Goal: Information Seeking & Learning: Learn about a topic

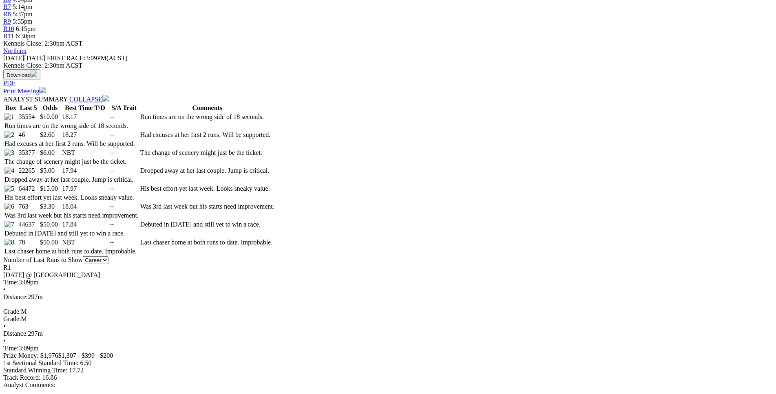
scroll to position [374, 0]
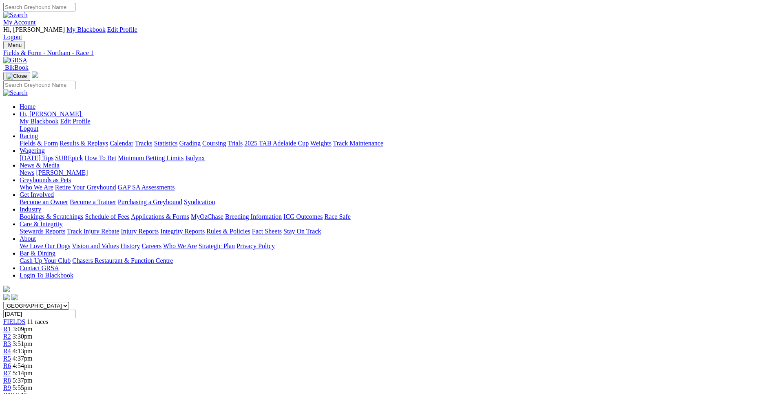
scroll to position [0, 0]
click at [33, 334] on span "3:30pm" at bounding box center [23, 337] width 20 height 7
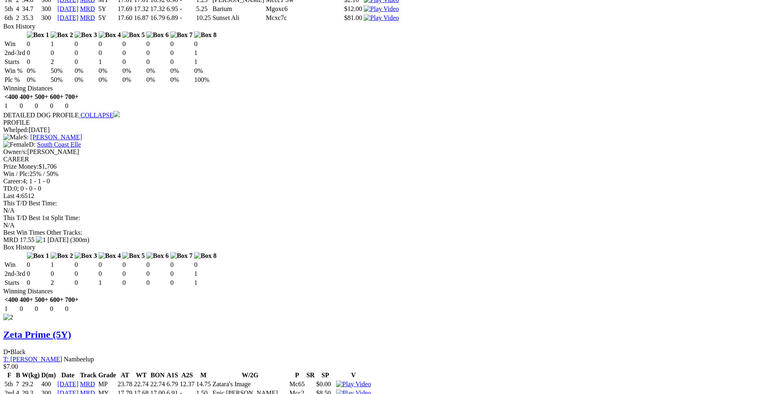
scroll to position [1017, 0]
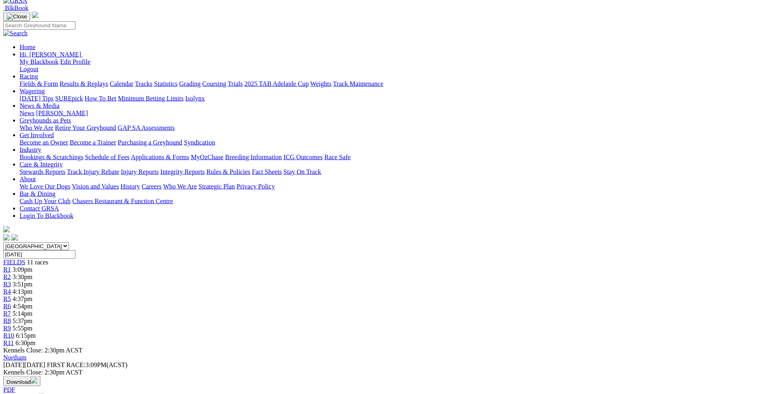
scroll to position [60, 0]
click at [275, 281] on div "R3 3:51pm" at bounding box center [387, 284] width 769 height 7
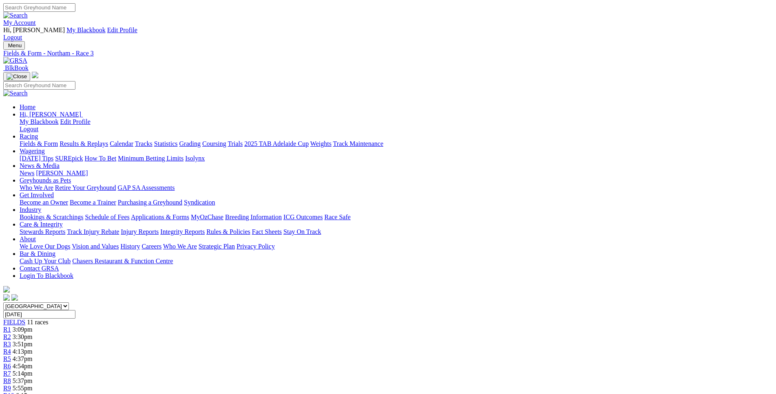
click at [11, 348] on link "R4" at bounding box center [7, 351] width 8 height 7
click at [367, 356] on div "R5 4:37pm" at bounding box center [387, 359] width 769 height 7
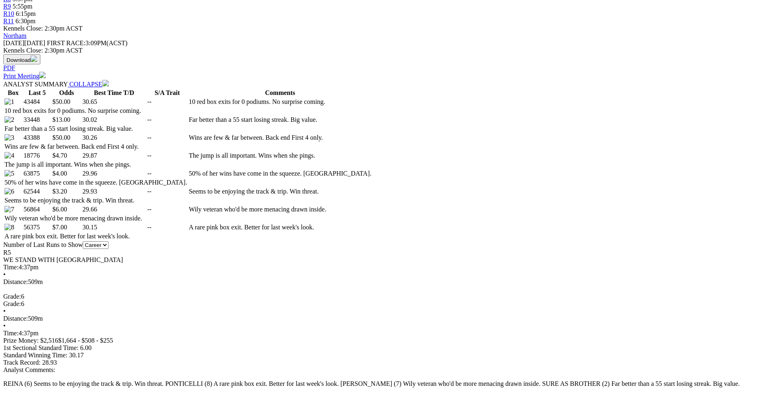
scroll to position [400, 0]
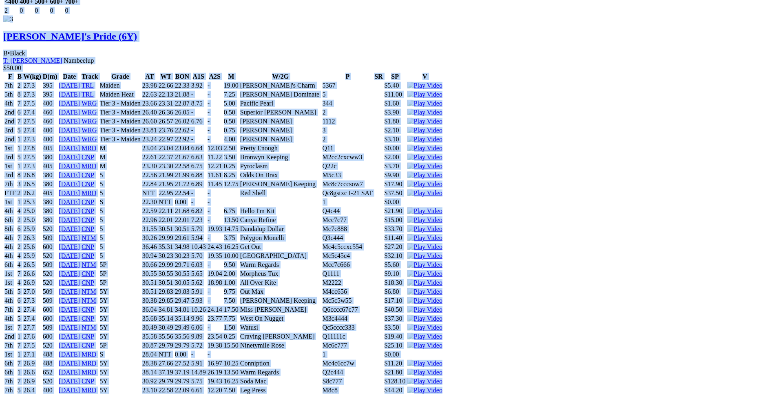
scroll to position [2741, 0]
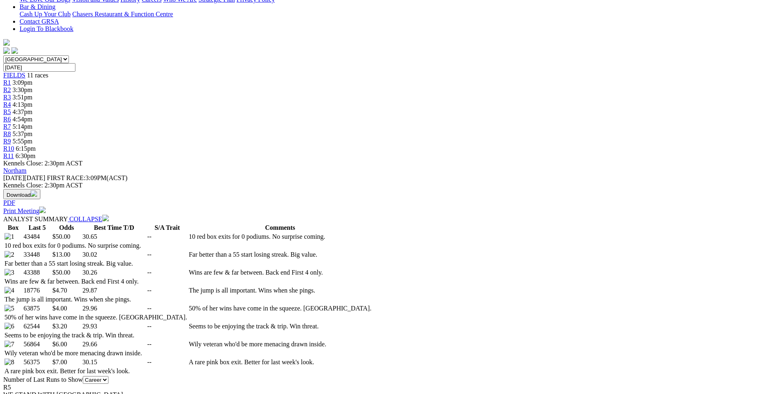
scroll to position [249, 0]
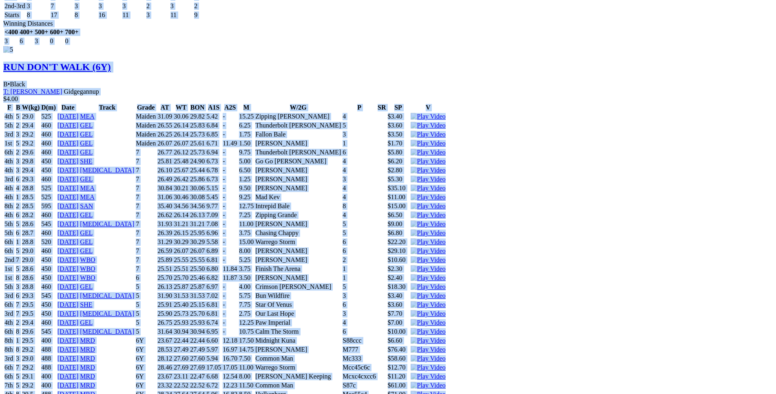
scroll to position [5032, 0]
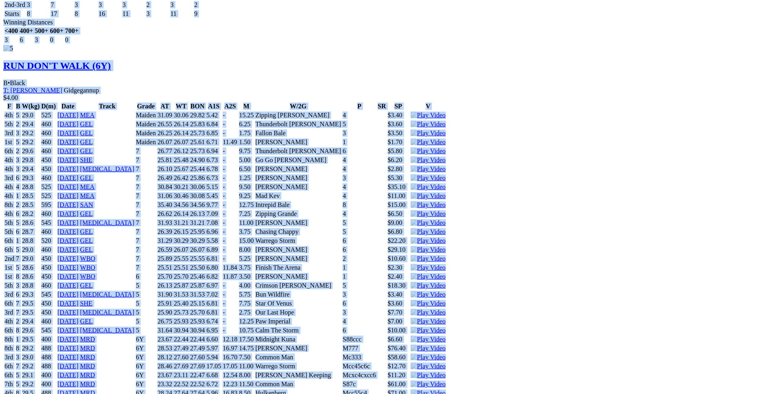
drag, startPoint x: 118, startPoint y: 205, endPoint x: 637, endPoint y: 160, distance: 521.0
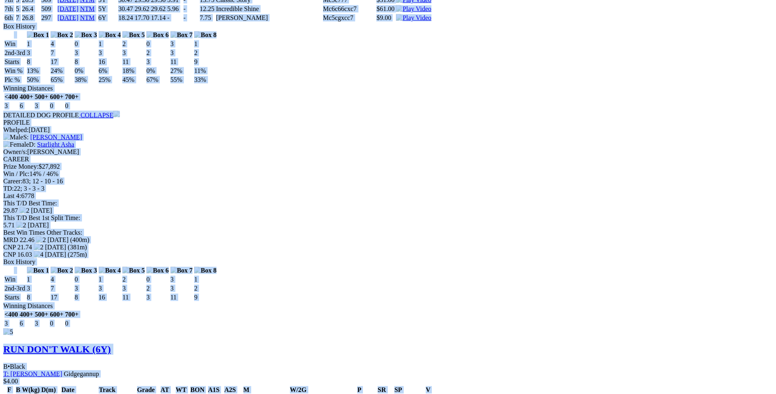
scroll to position [4741, 0]
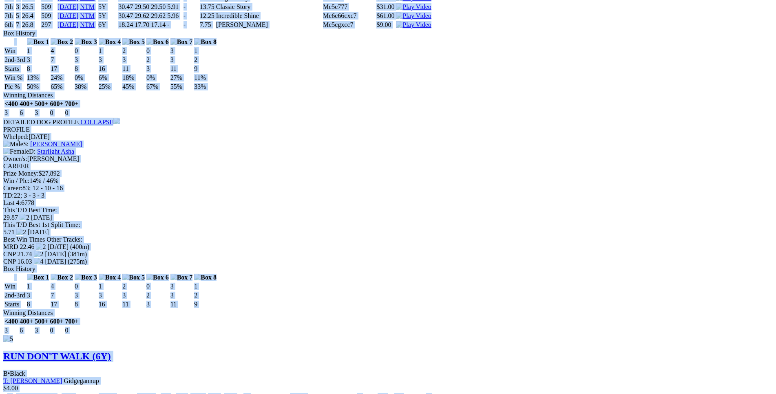
copy div "Full Of Suprises (6Y) D • Red Fwn T: Kylie Mclennan Nambeelup $50.00 F B W(kg) …"
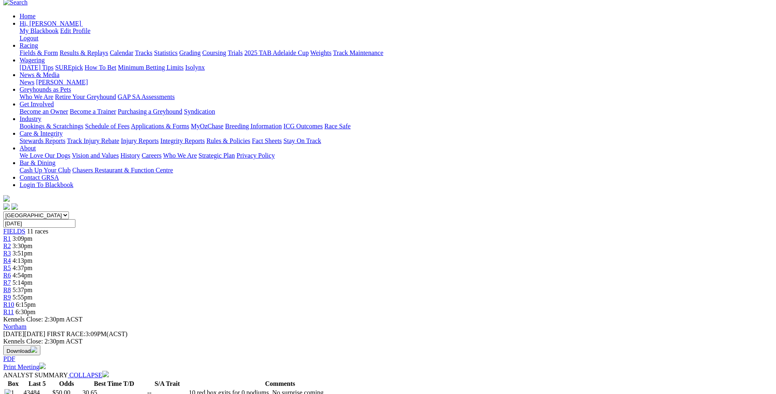
scroll to position [0, 0]
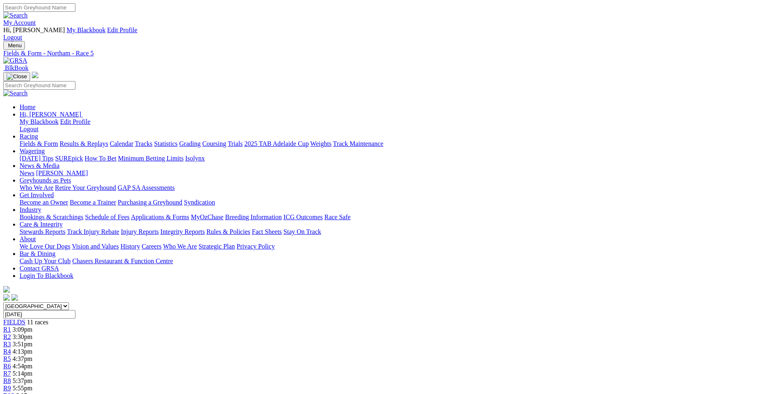
click at [11, 363] on span "R6" at bounding box center [7, 366] width 8 height 7
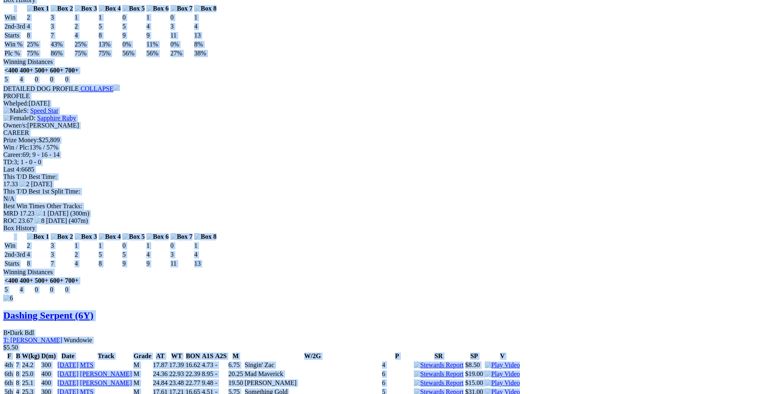
scroll to position [5448, 0]
drag, startPoint x: 121, startPoint y: 69, endPoint x: 652, endPoint y: 243, distance: 559.2
copy div "Shinboner Proud (6Y) B • Black T: Graeme Hall Thornlie $20.00 F B W(kg) D(m) Da…"
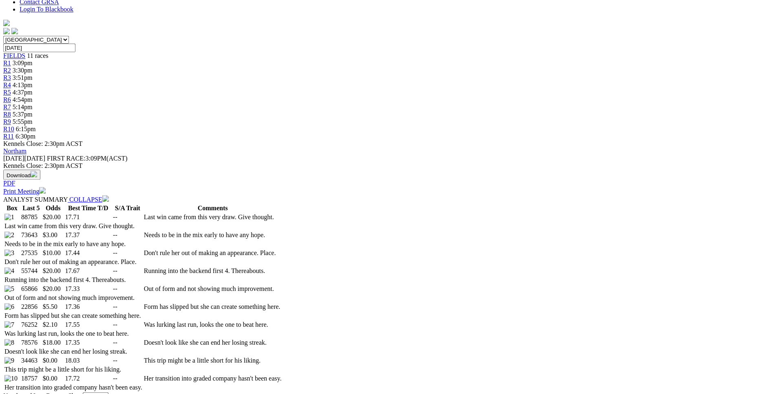
scroll to position [0, 0]
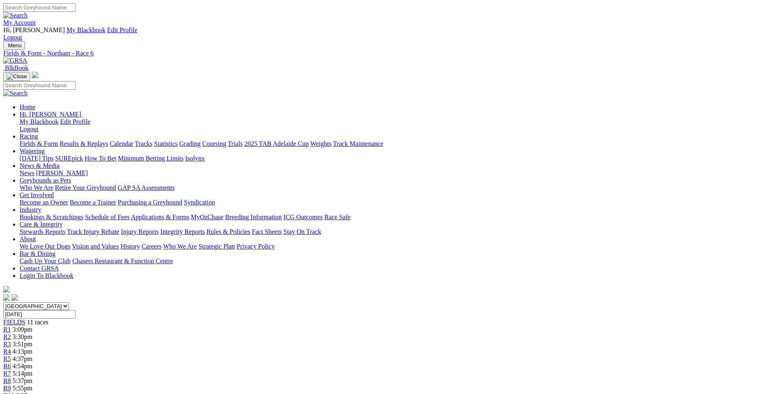
click at [460, 370] on div "R7 5:14pm" at bounding box center [387, 373] width 769 height 7
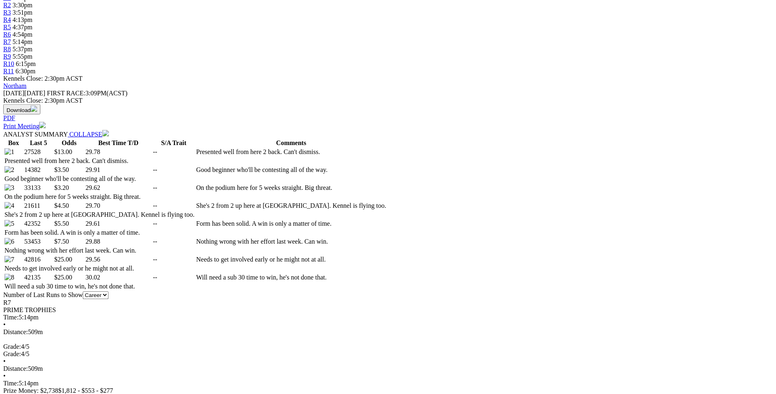
scroll to position [332, 0]
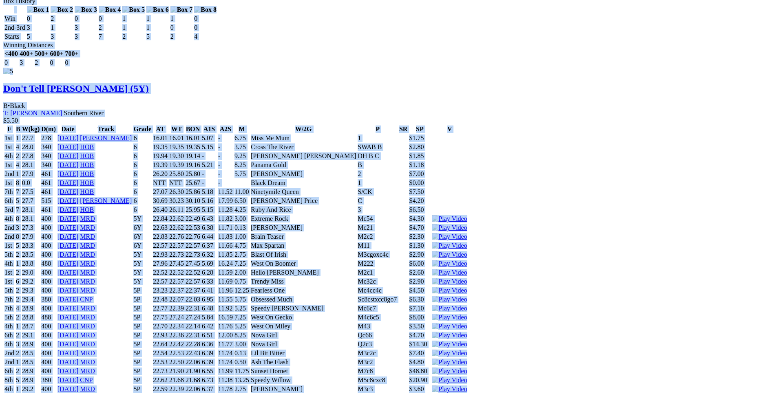
drag, startPoint x: 119, startPoint y: 124, endPoint x: 633, endPoint y: 286, distance: 539.2
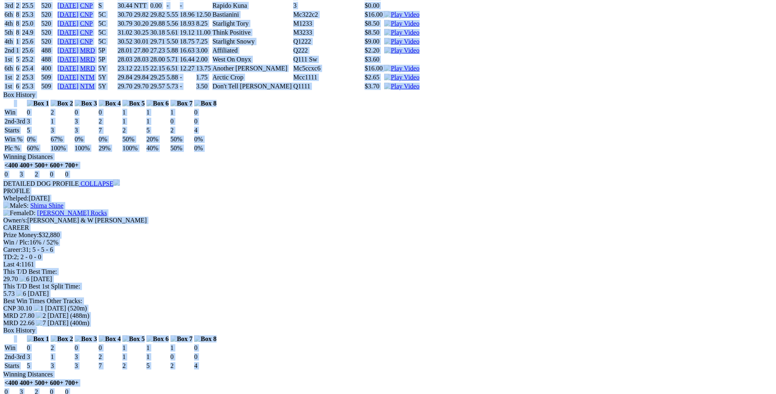
scroll to position [3037, 0]
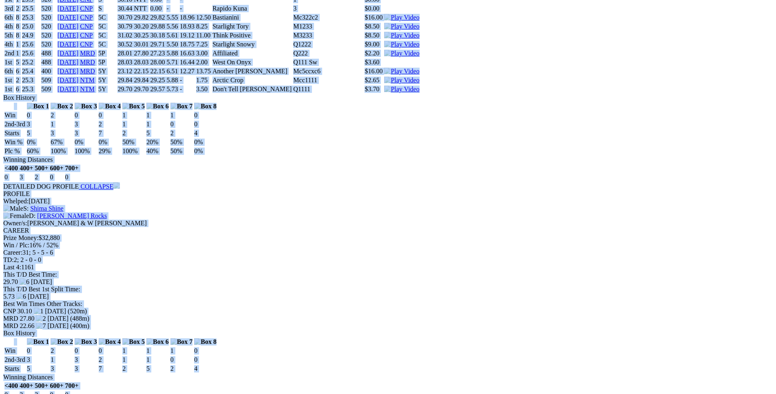
copy div "Arctic Crop (5Y) B • Black T: Tracey Hine Wundowie $13.00 F B W(kg) D(m) Date T…"
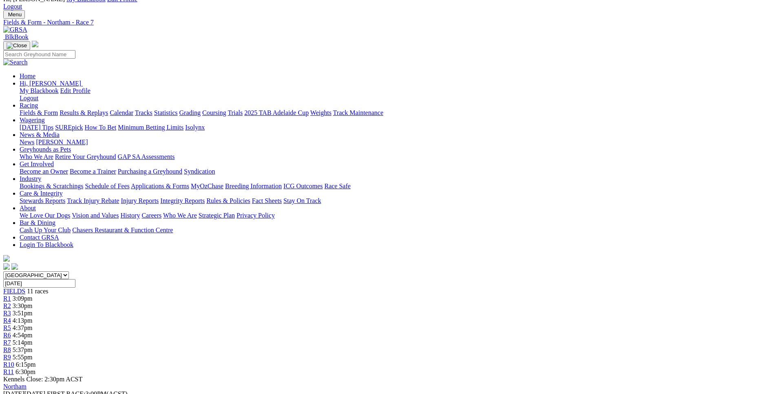
scroll to position [0, 0]
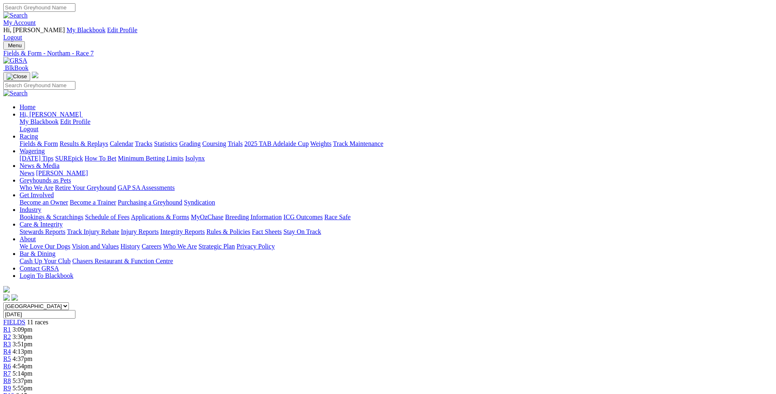
click at [33, 378] on span "5:37pm" at bounding box center [23, 381] width 20 height 7
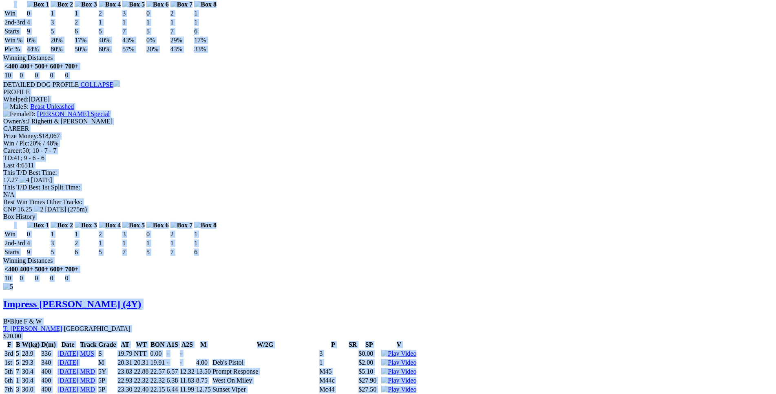
scroll to position [4035, 0]
drag, startPoint x: 117, startPoint y: 201, endPoint x: 635, endPoint y: 170, distance: 519.6
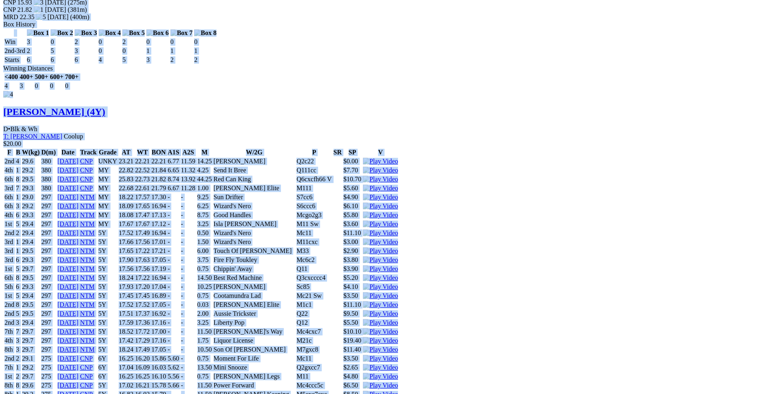
scroll to position [3411, 0]
copy div "Kingsbrae Extra (4Y) B • Black T: Tony Williams Nambeelup $25.00 F B W(kg) D(m)…"
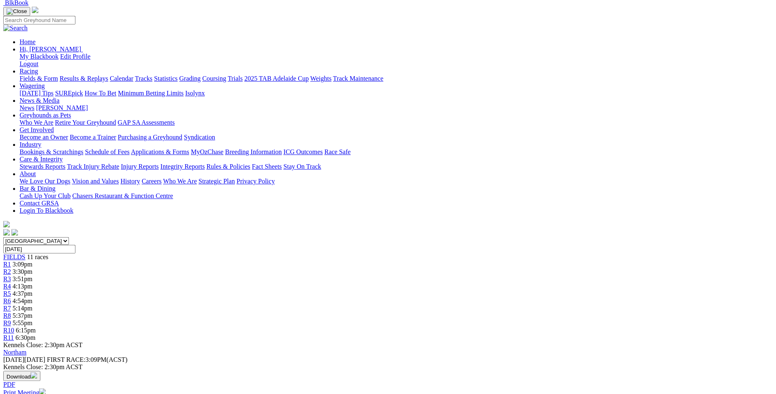
scroll to position [0, 0]
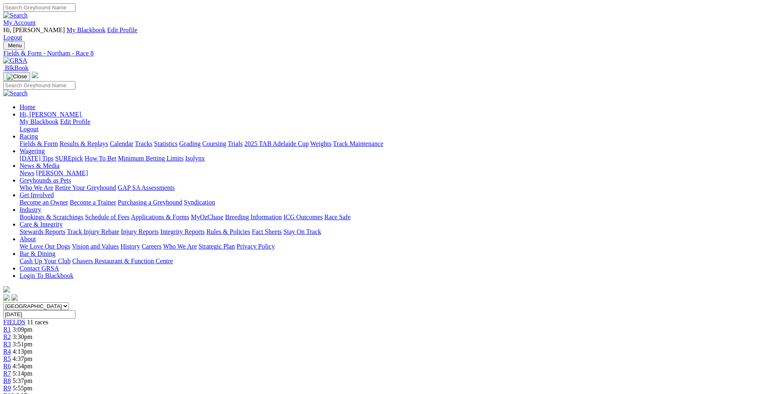
click at [11, 385] on link "R9" at bounding box center [7, 388] width 8 height 7
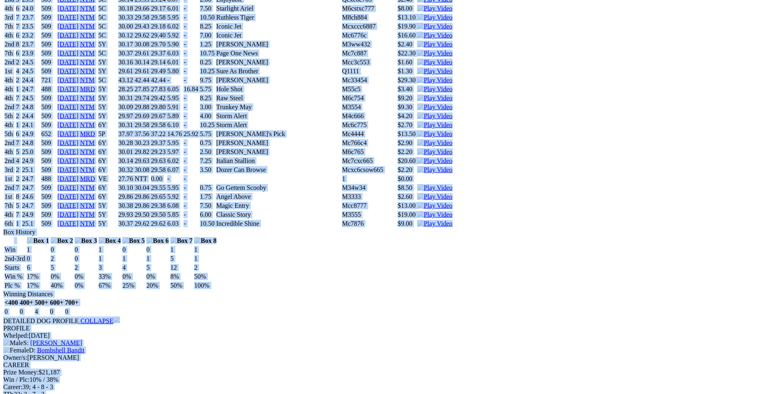
scroll to position [2870, 0]
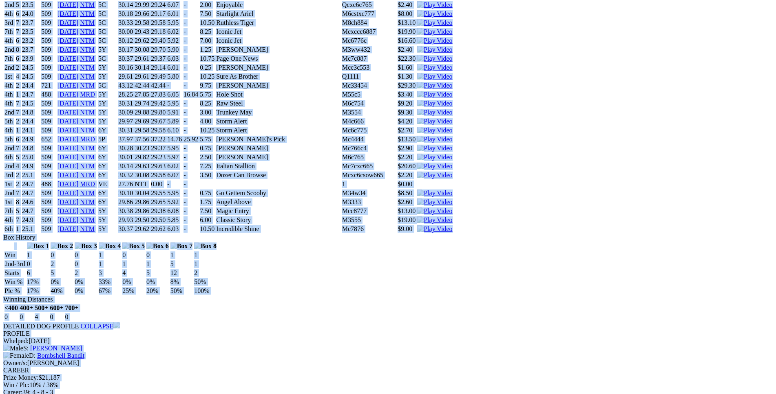
drag, startPoint x: 117, startPoint y: 202, endPoint x: 619, endPoint y: 262, distance: 505.6
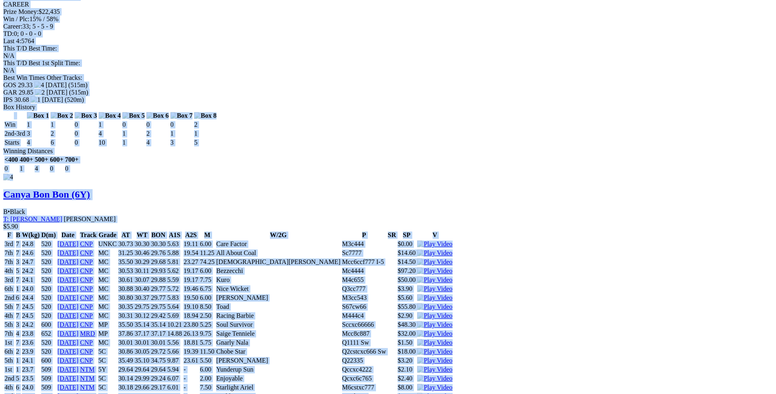
scroll to position [2496, 0]
copy div "Incredible Heart (5Y) B • Wh & Blk T: [PERSON_NAME] $3.60 F B W(kg) D(m) Date T…"
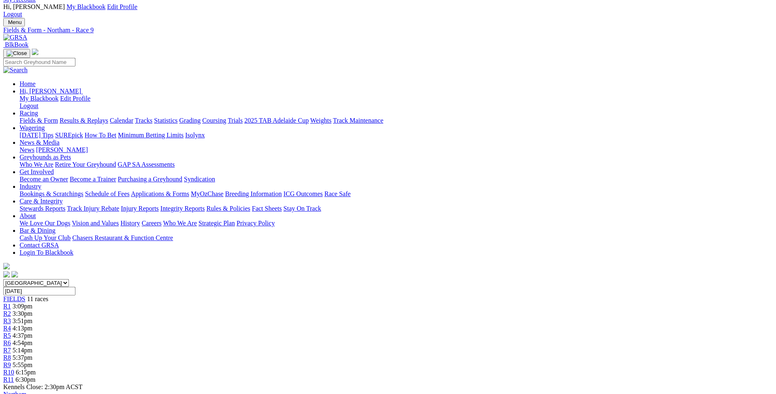
scroll to position [8, 0]
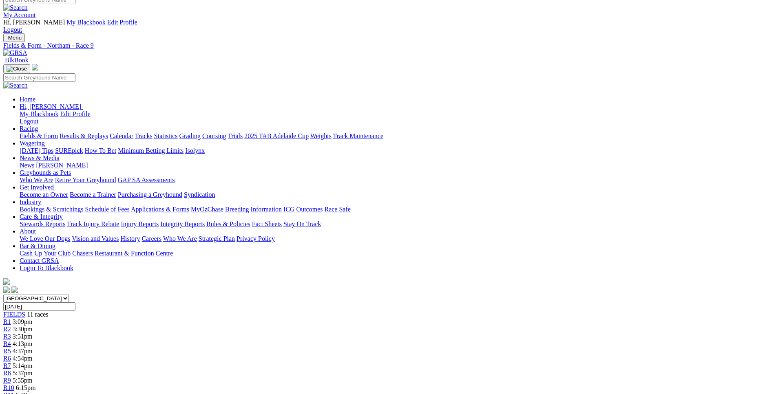
click at [14, 385] on span "R10" at bounding box center [8, 388] width 11 height 7
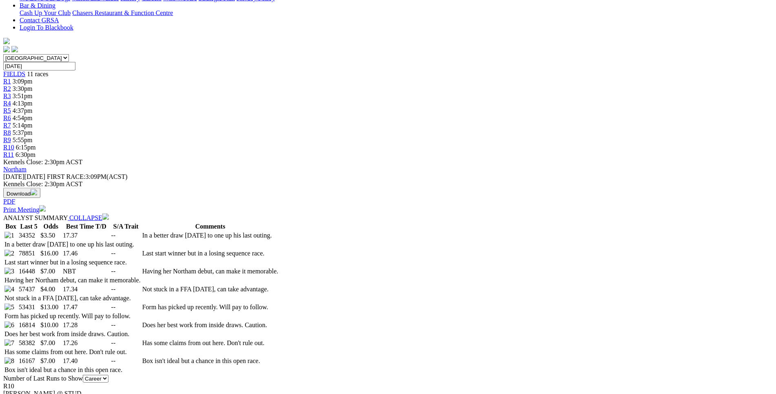
scroll to position [249, 0]
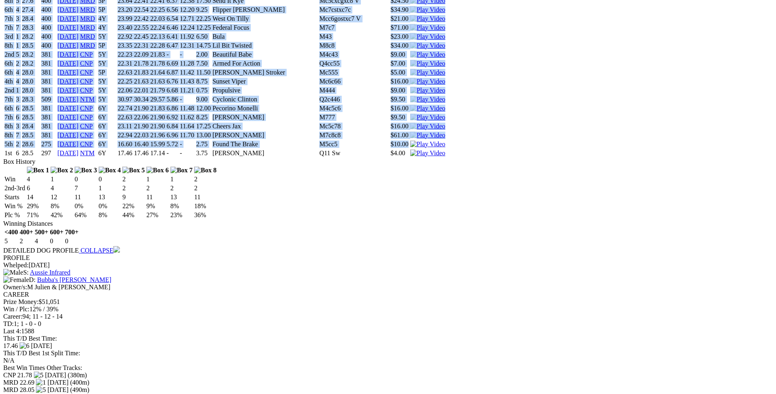
scroll to position [2331, 0]
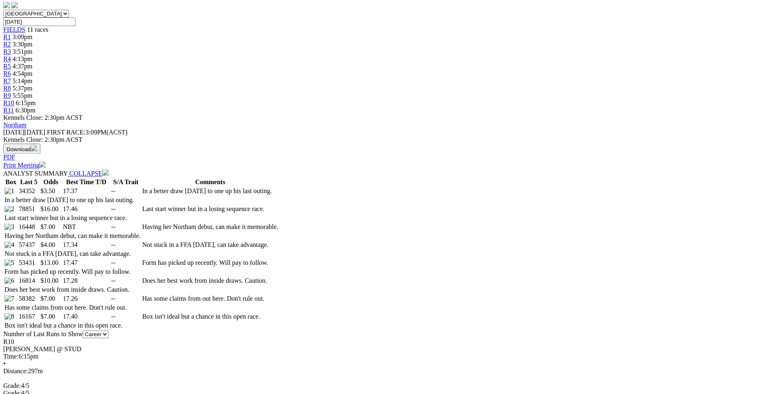
scroll to position [293, 0]
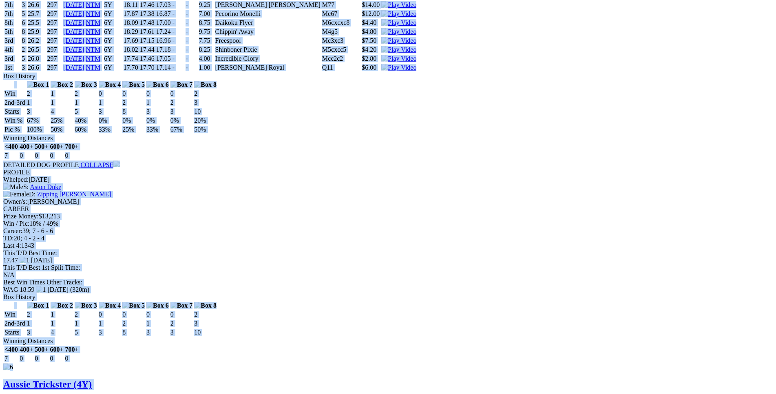
scroll to position [4743, 0]
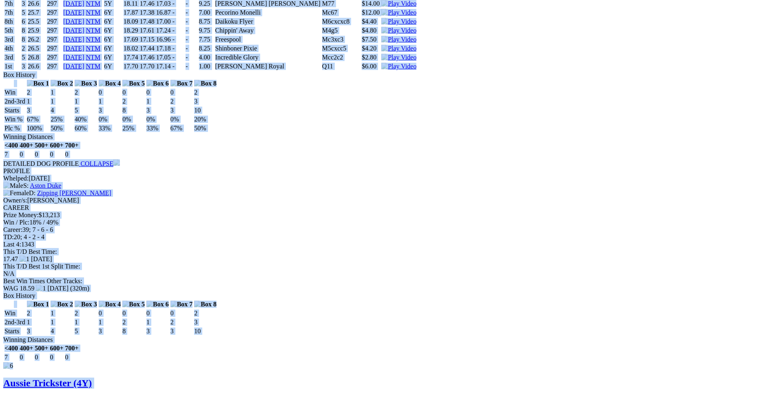
drag, startPoint x: 119, startPoint y: 161, endPoint x: 647, endPoint y: 181, distance: 528.1
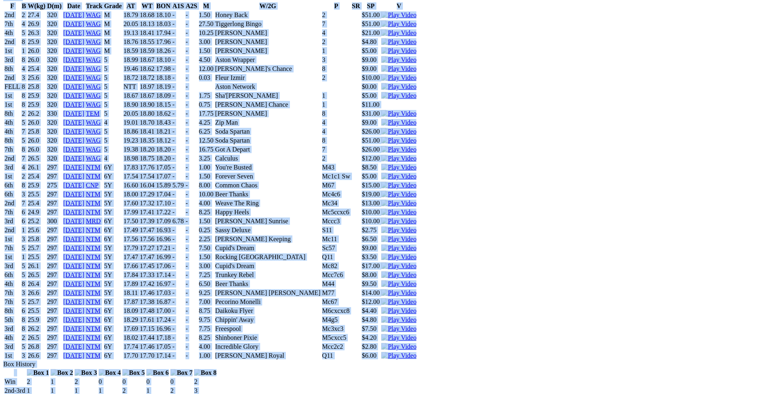
scroll to position [4453, 0]
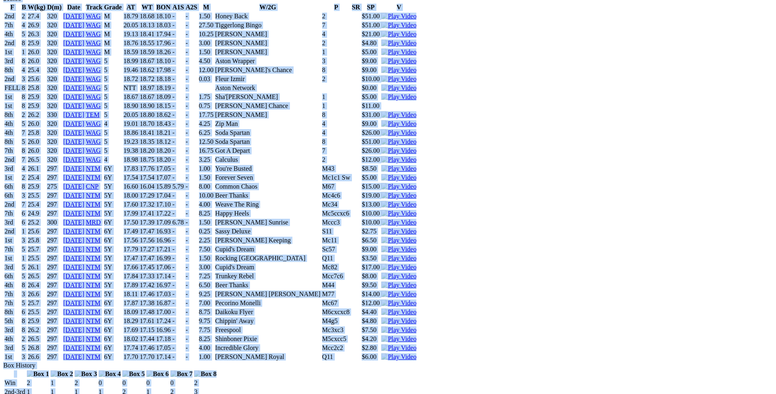
copy div "Wisecracker (5Y) D • Red Fwn T: Murray Stewart Gidgegannup $3.50 F B W(kg) D(m)…"
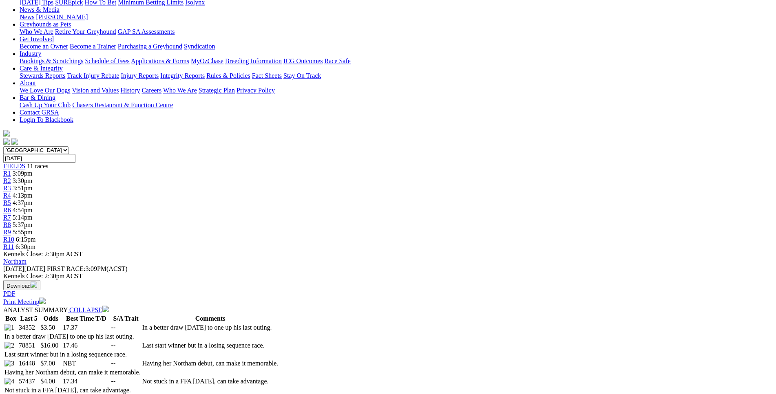
scroll to position [18, 0]
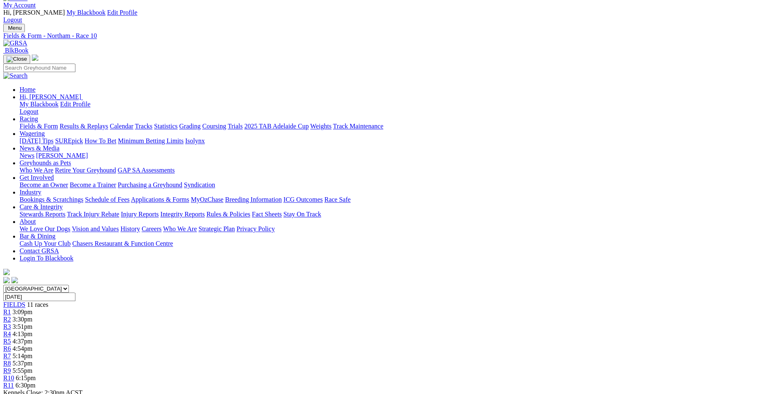
click at [14, 382] on span "R11" at bounding box center [8, 385] width 11 height 7
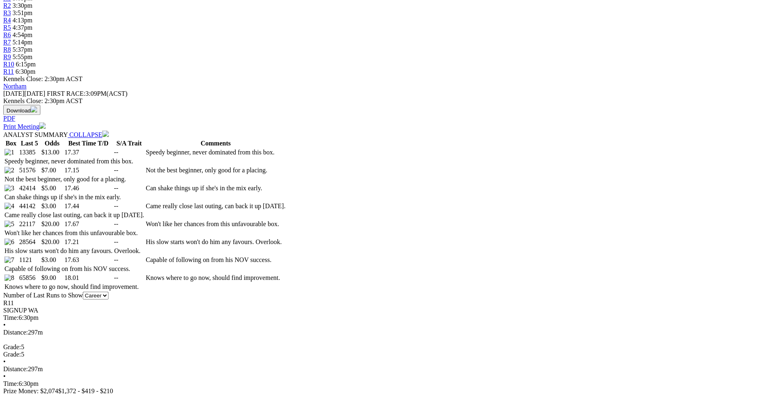
scroll to position [332, 0]
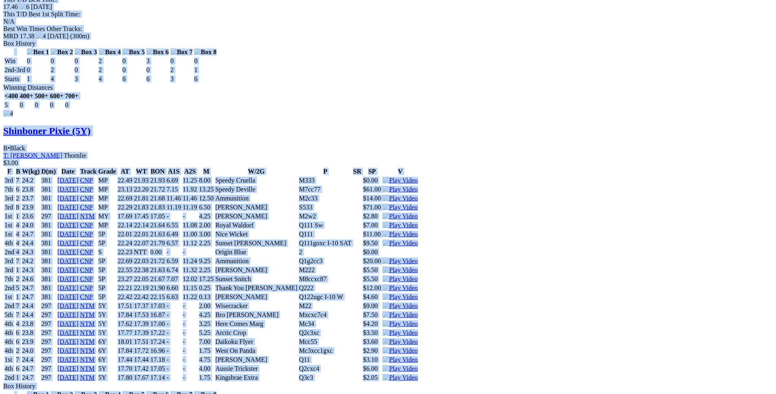
scroll to position [3244, 0]
drag, startPoint x: 117, startPoint y: 124, endPoint x: 635, endPoint y: 292, distance: 545.1
copy div "Two Spot Malt (5Y) D • Wh & Blk T: Tony Mallia Southern River $13.00 F B W(kg) …"
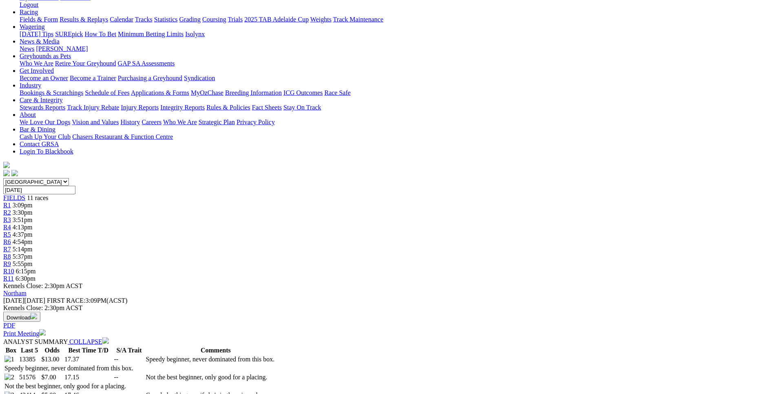
scroll to position [0, 0]
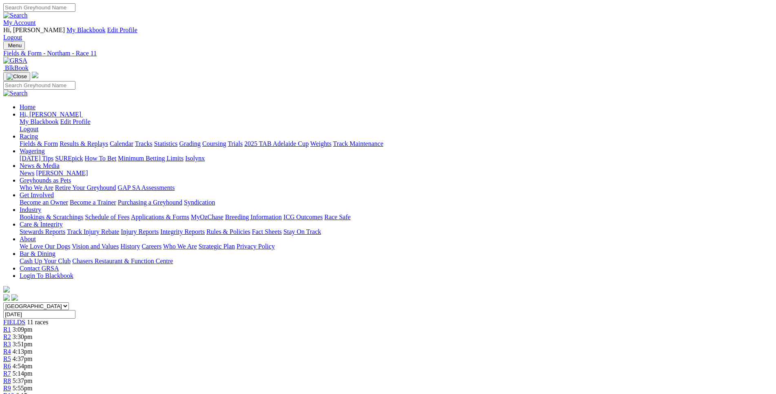
click at [33, 356] on span "4:37pm" at bounding box center [23, 359] width 20 height 7
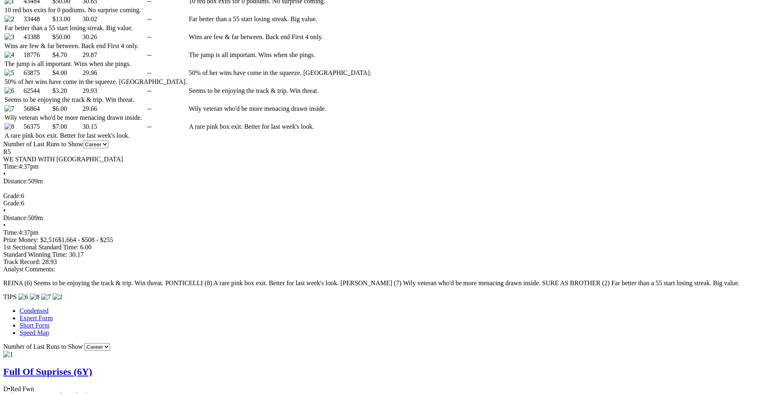
scroll to position [485, 0]
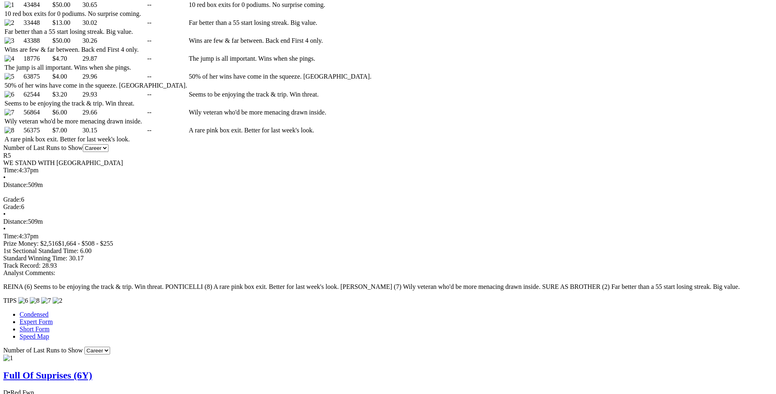
scroll to position [0, 0]
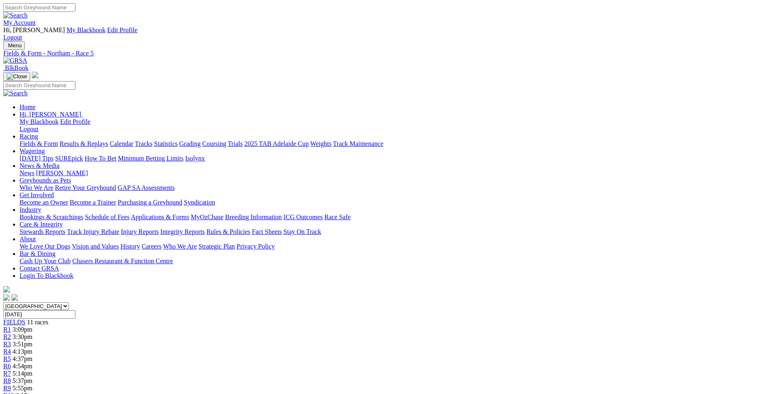
click at [11, 363] on span "R6" at bounding box center [7, 366] width 8 height 7
click at [11, 370] on link "R7" at bounding box center [7, 373] width 8 height 7
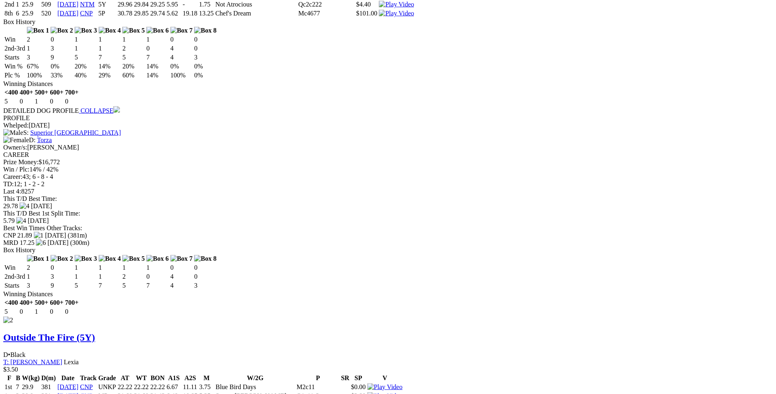
scroll to position [1288, 0]
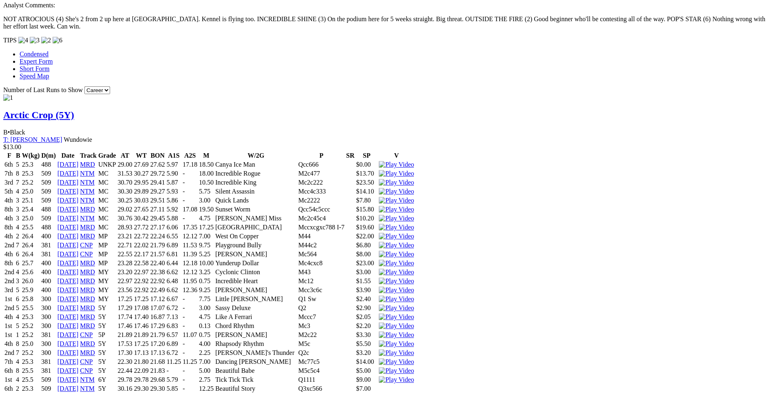
scroll to position [748, 0]
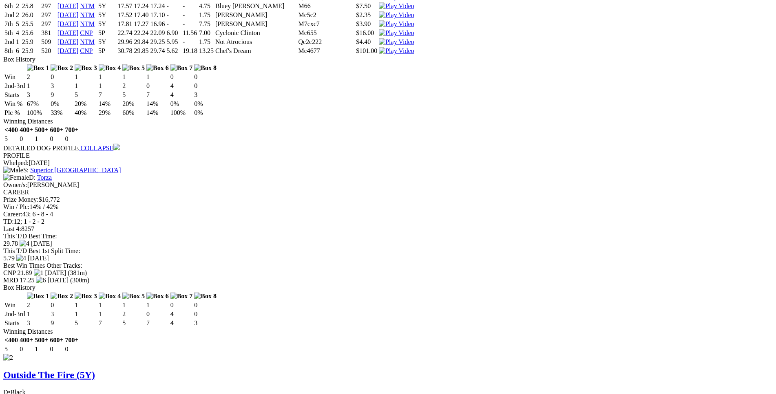
scroll to position [1247, 0]
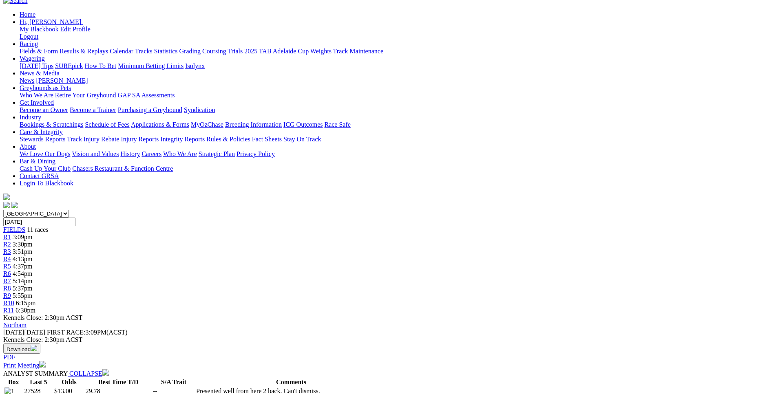
scroll to position [0, 0]
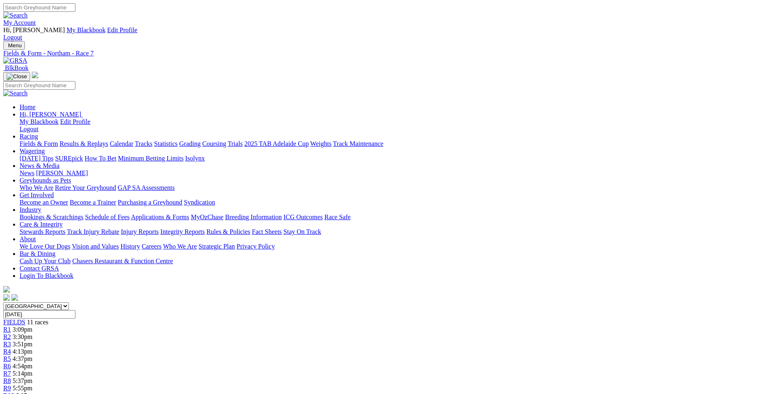
click at [11, 378] on link "R8" at bounding box center [7, 381] width 8 height 7
click at [529, 385] on div "R9 5:55pm" at bounding box center [387, 388] width 769 height 7
click at [36, 392] on span "6:15pm" at bounding box center [26, 395] width 20 height 7
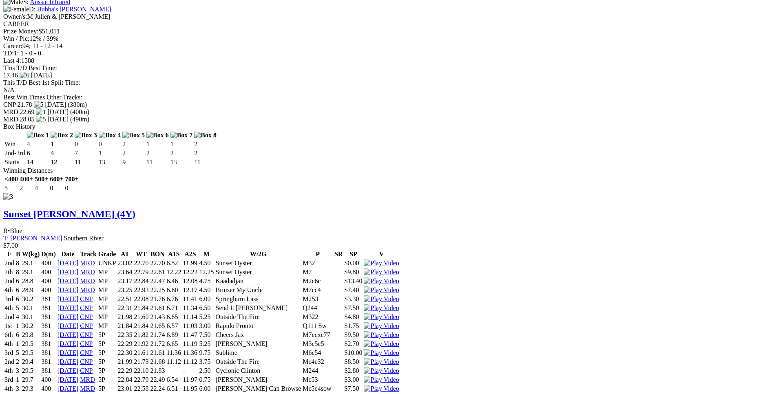
scroll to position [2600, 0]
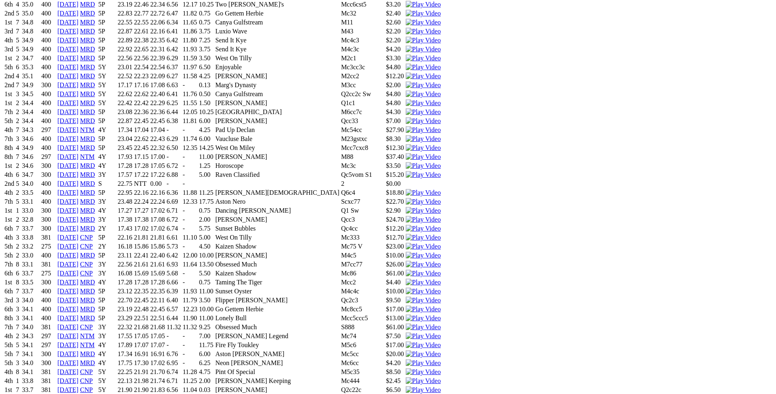
scroll to position [3595, 0]
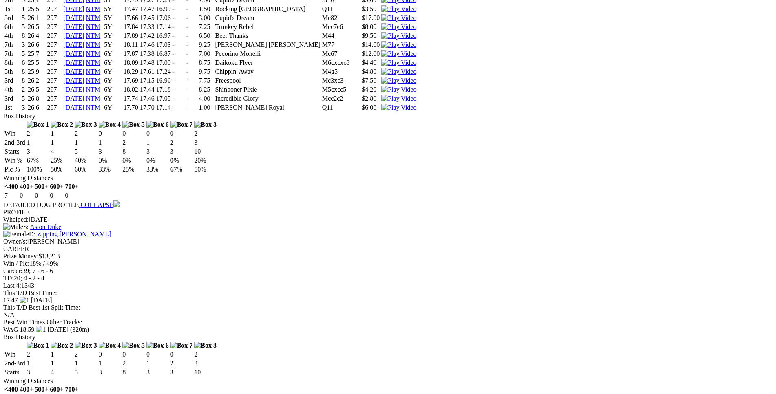
scroll to position [4716, 0]
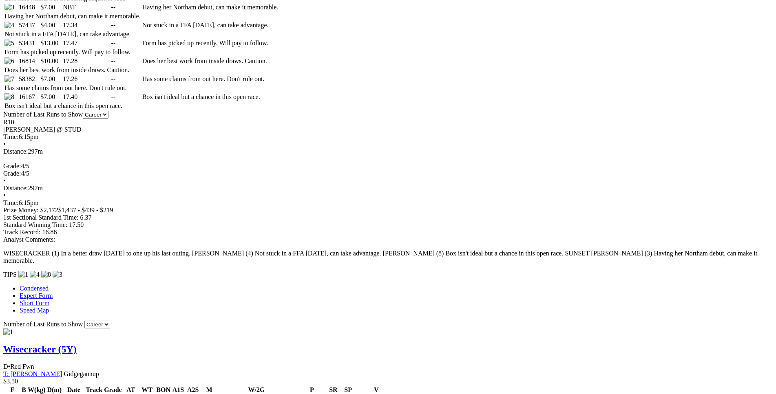
scroll to position [515, 0]
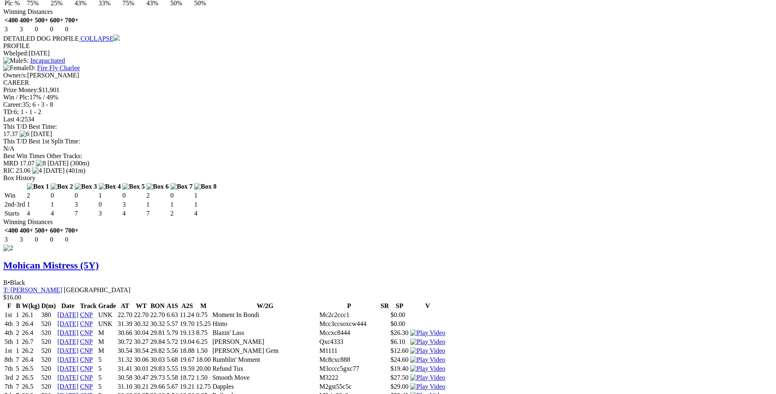
scroll to position [1305, 0]
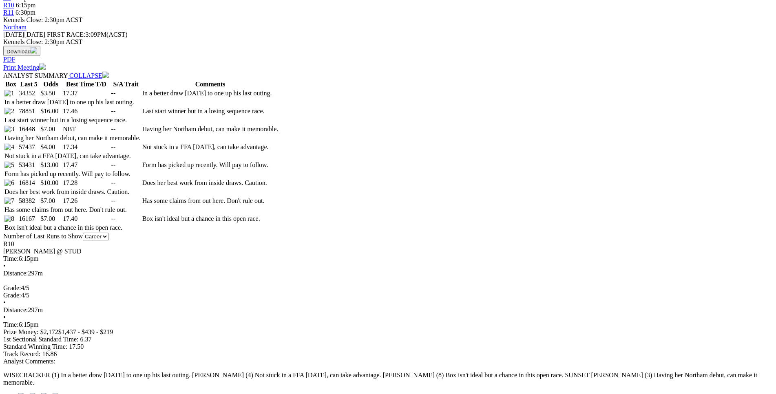
scroll to position [390, 0]
drag, startPoint x: 205, startPoint y: 328, endPoint x: 474, endPoint y: 328, distance: 269.1
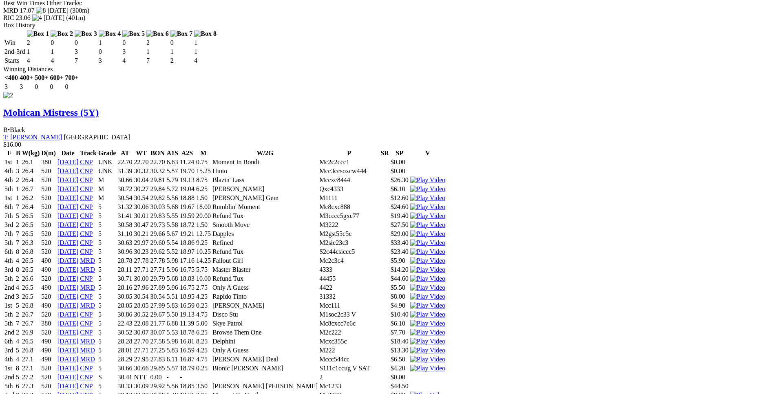
scroll to position [1429, 0]
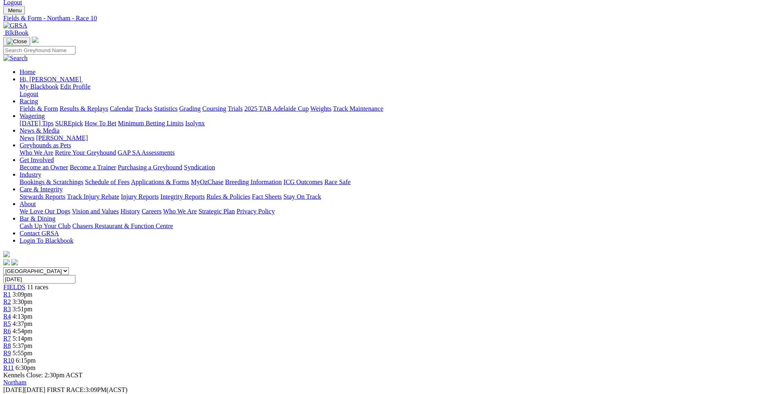
scroll to position [0, 0]
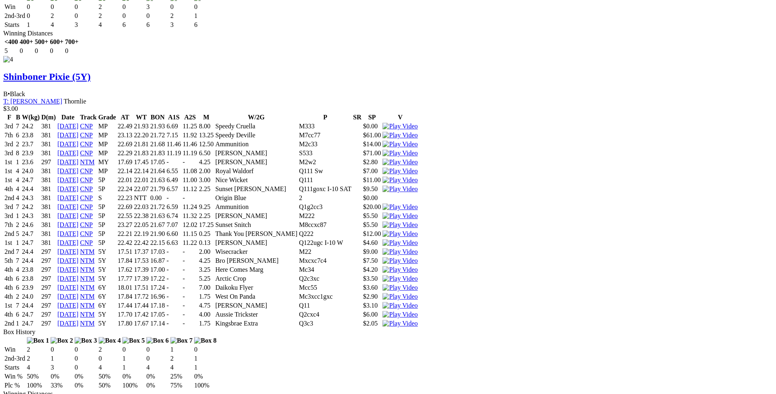
scroll to position [3334, 0]
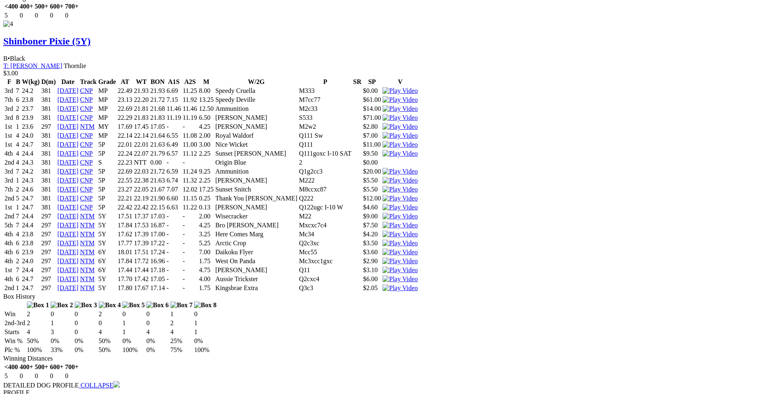
drag, startPoint x: 123, startPoint y: 208, endPoint x: 484, endPoint y: 211, distance: 361.3
copy tr "6th 2 29.5 297 29 Sep 25 NTM 5Y 18.01 17.43 17.14 - - 8.25 Happy Heels S7cxcc6 …"
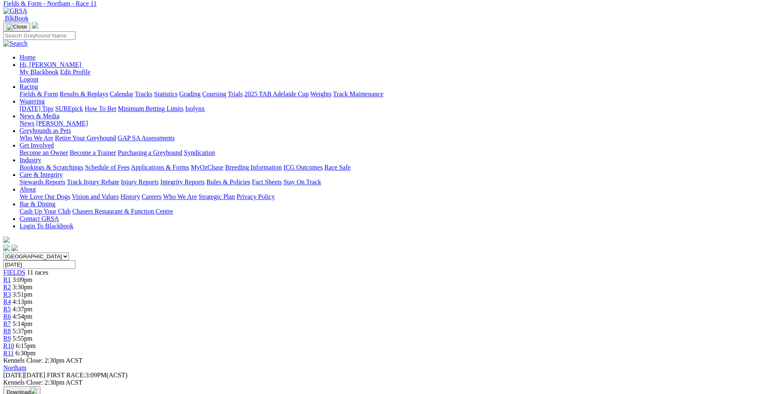
scroll to position [0, 0]
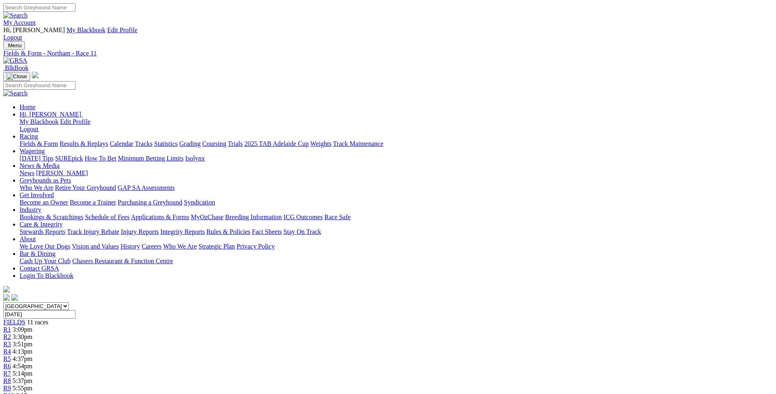
click at [11, 326] on link "R1" at bounding box center [7, 329] width 8 height 7
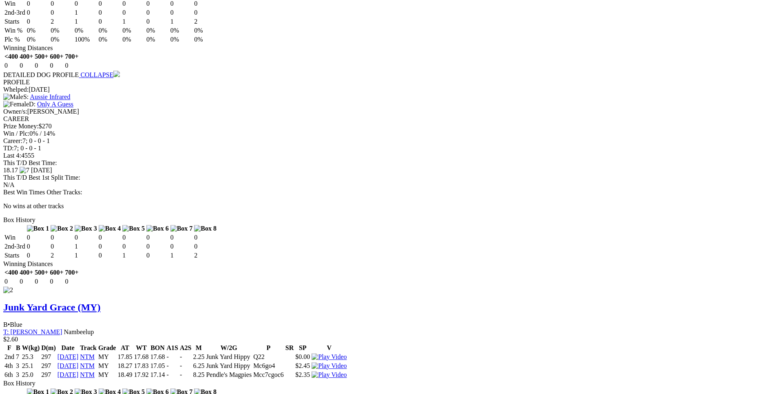
scroll to position [998, 0]
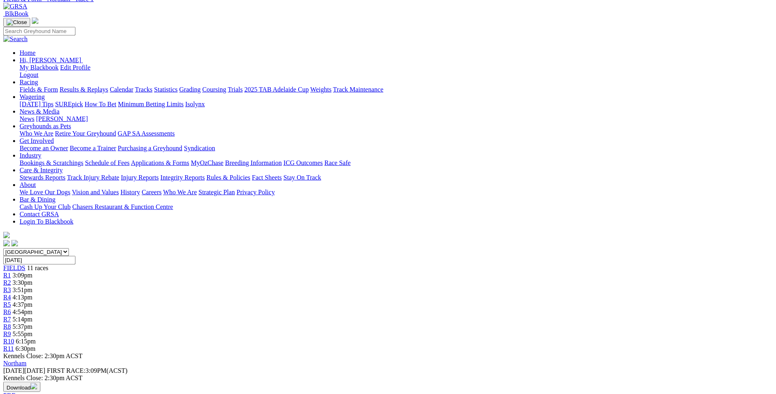
scroll to position [0, 0]
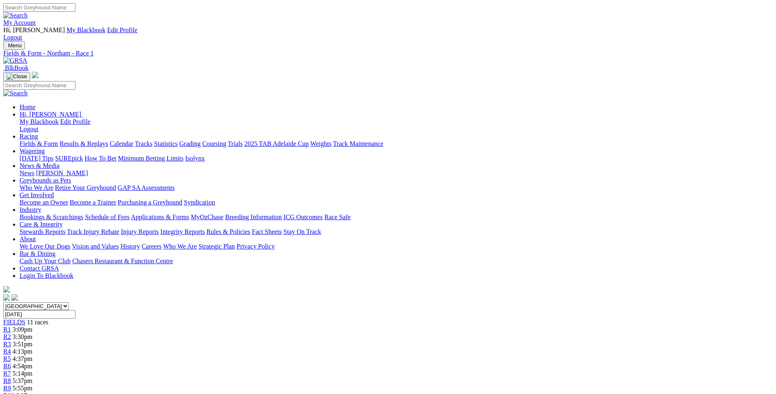
click at [33, 334] on span "3:30pm" at bounding box center [23, 337] width 20 height 7
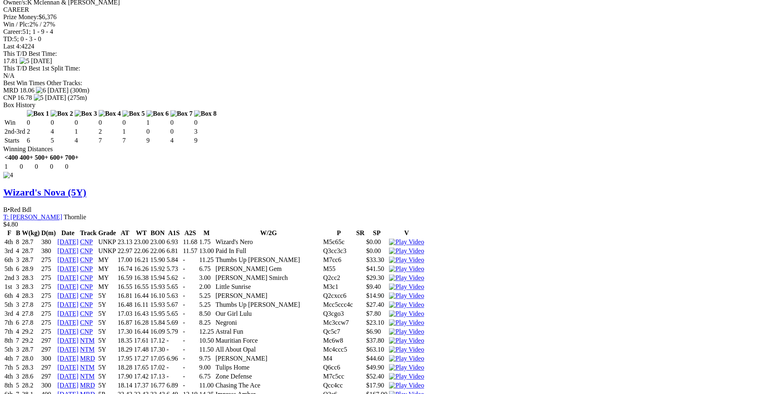
scroll to position [2411, 0]
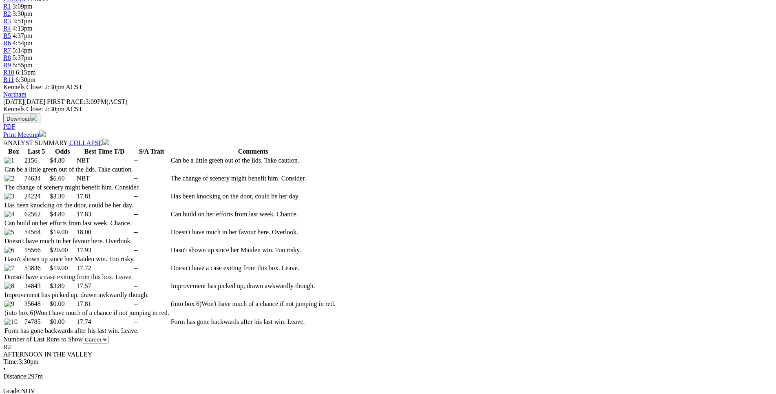
scroll to position [327, 0]
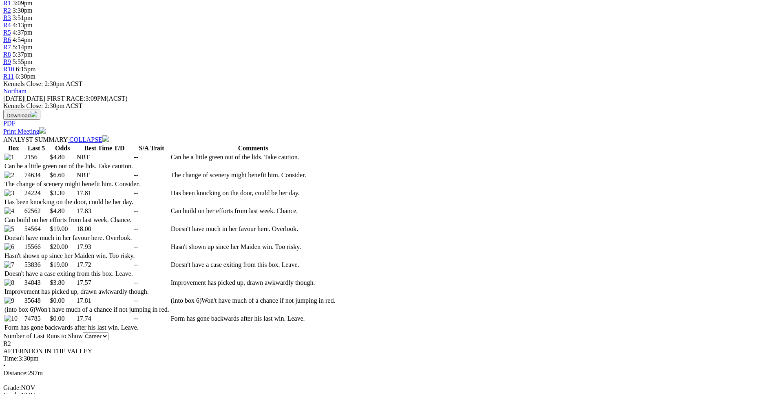
drag, startPoint x: 446, startPoint y: 208, endPoint x: 479, endPoint y: 208, distance: 33.0
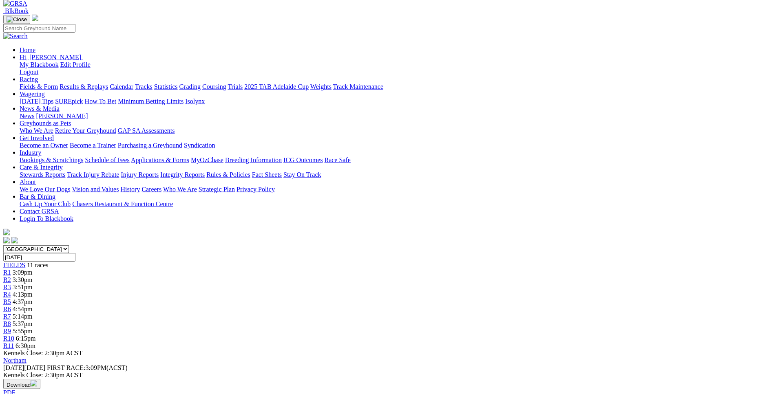
scroll to position [0, 0]
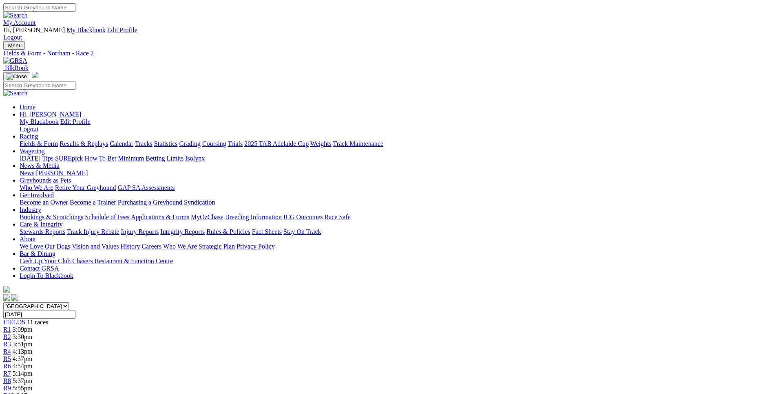
click at [293, 341] on div "R3 3:51pm" at bounding box center [387, 344] width 769 height 7
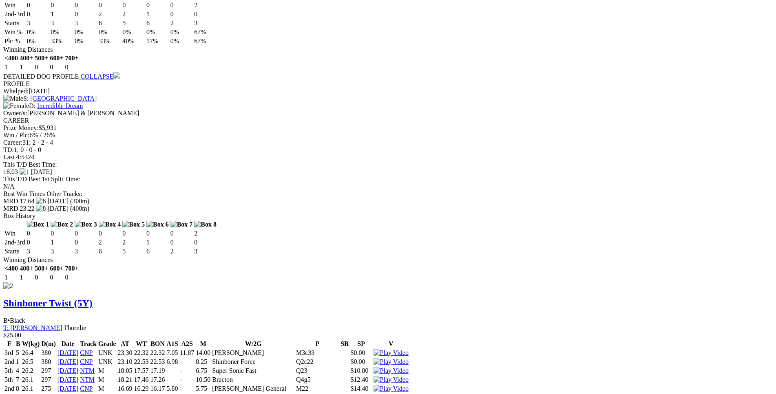
scroll to position [1247, 0]
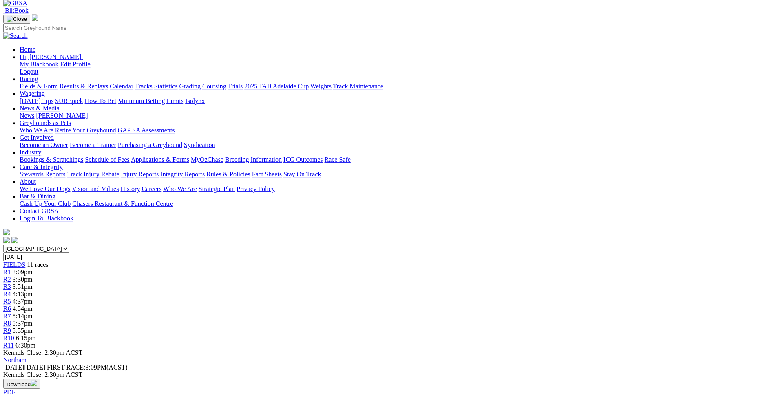
scroll to position [0, 0]
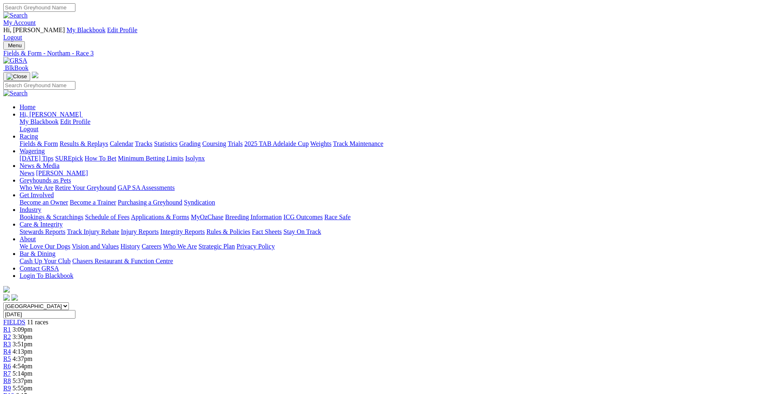
click at [395, 363] on div "R6 4:54pm" at bounding box center [387, 366] width 769 height 7
click at [33, 370] on span "5:14pm" at bounding box center [23, 373] width 20 height 7
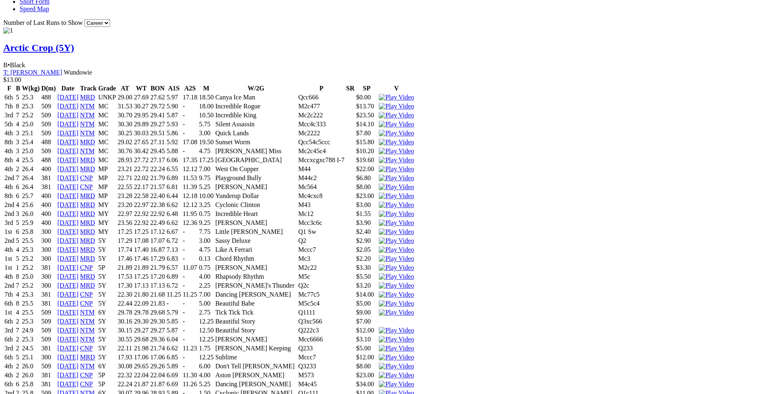
scroll to position [814, 0]
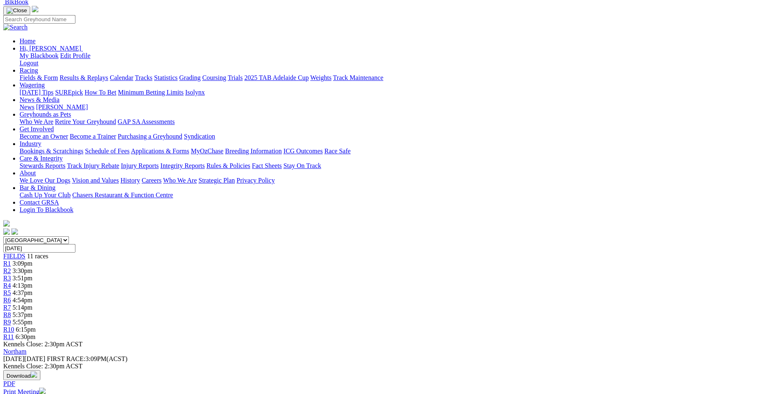
scroll to position [0, 0]
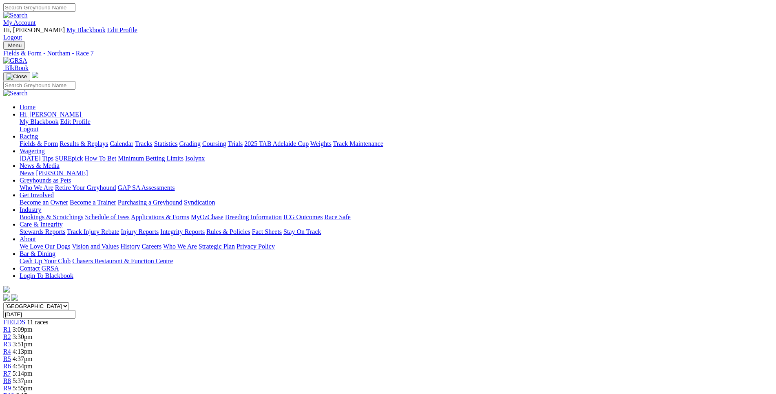
click at [527, 385] on div "R9 5:55pm" at bounding box center [387, 388] width 769 height 7
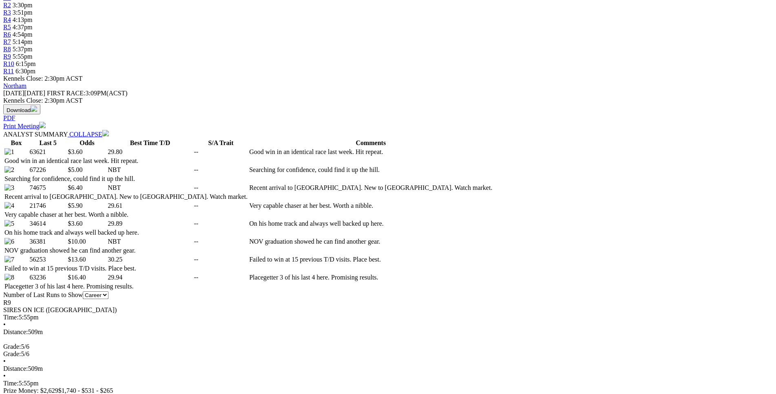
scroll to position [332, 0]
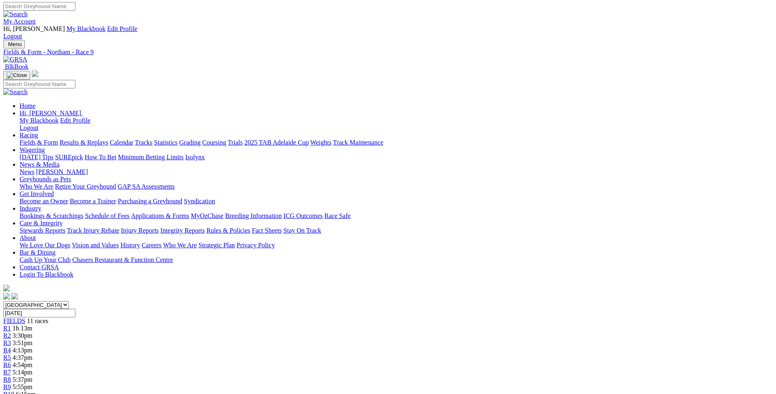
scroll to position [0, 0]
click at [36, 392] on span "6:15pm" at bounding box center [26, 395] width 20 height 7
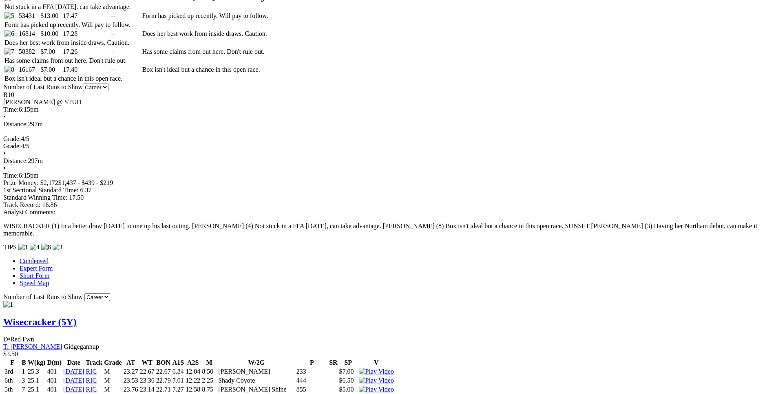
scroll to position [540, 0]
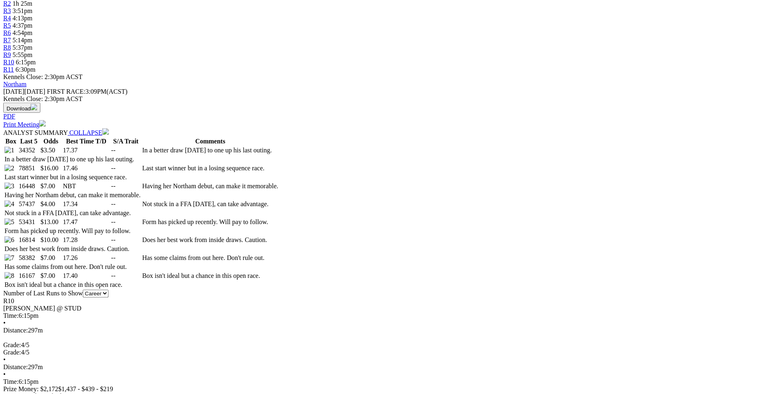
scroll to position [334, 0]
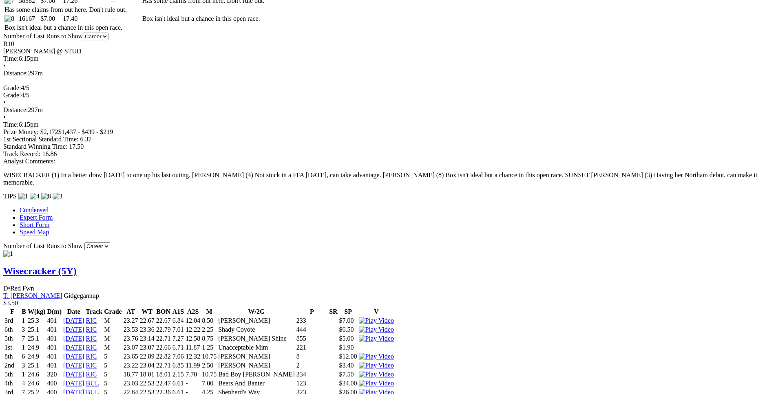
scroll to position [584, 0]
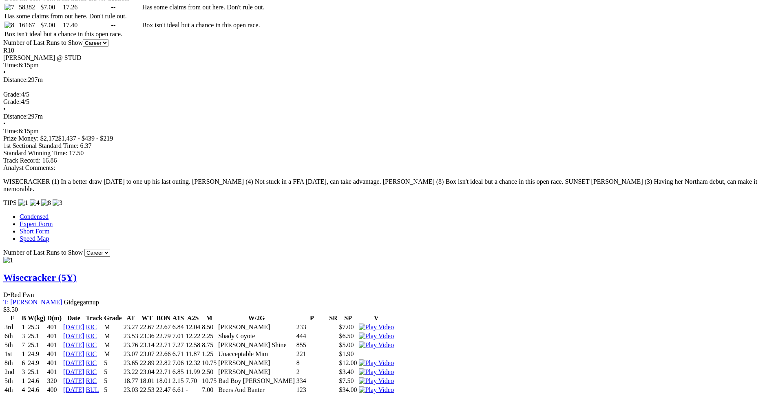
drag, startPoint x: 148, startPoint y: 152, endPoint x: 479, endPoint y: 148, distance: 330.3
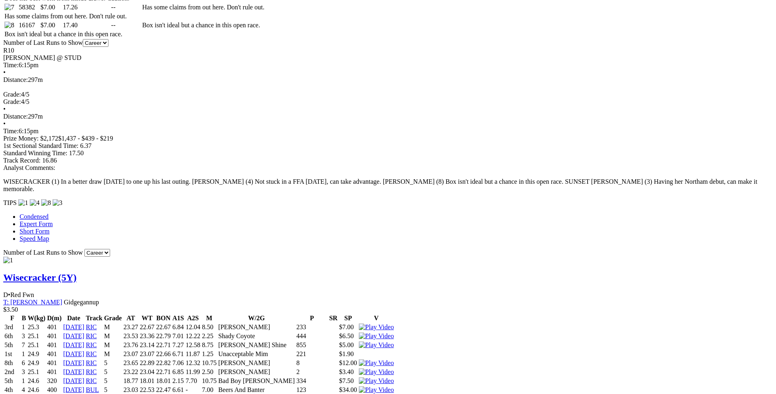
drag, startPoint x: 144, startPoint y: 141, endPoint x: 440, endPoint y: 139, distance: 296.1
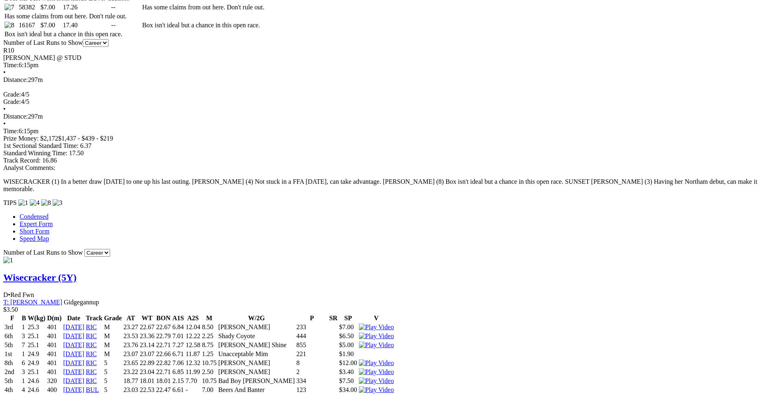
drag, startPoint x: 206, startPoint y: 133, endPoint x: 434, endPoint y: 130, distance: 227.6
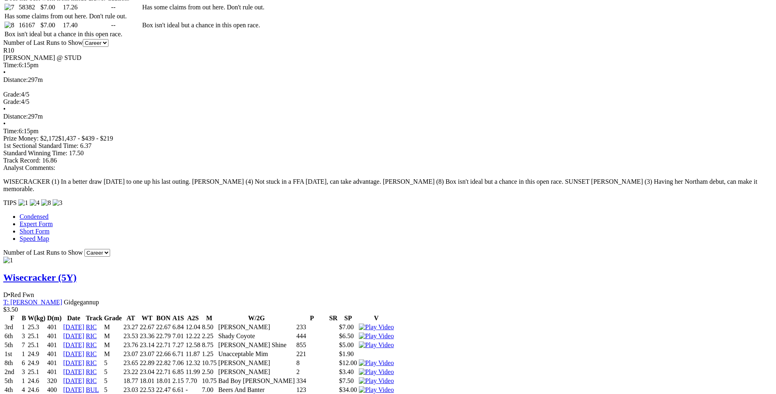
drag, startPoint x: 176, startPoint y: 98, endPoint x: 439, endPoint y: 96, distance: 263.0
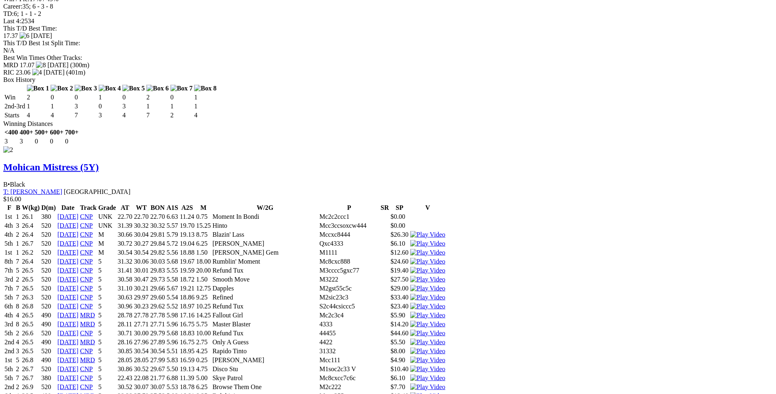
scroll to position [1374, 0]
